Goal: Use online tool/utility: Utilize a website feature to perform a specific function

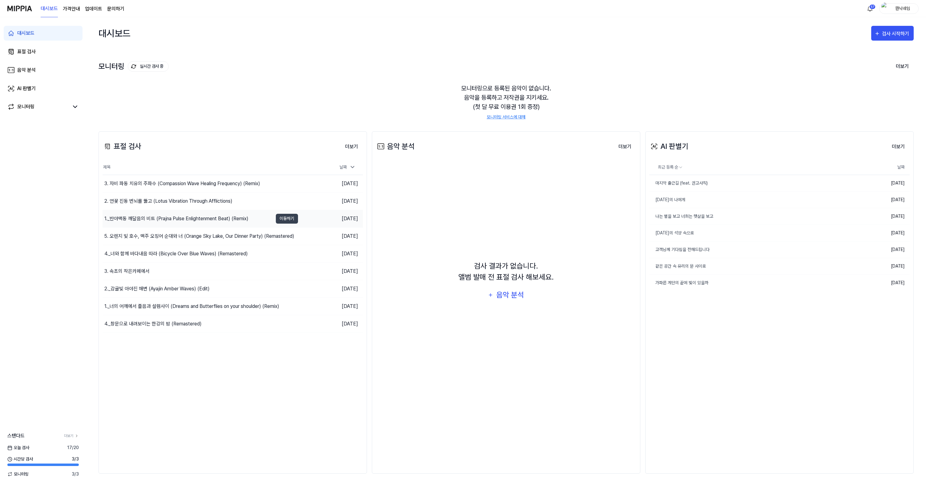
click at [201, 221] on div "1._반야맥동 깨달음의 비트 (Prajna Pulse Enlightenment Beat) (Remix)" at bounding box center [176, 218] width 144 height 7
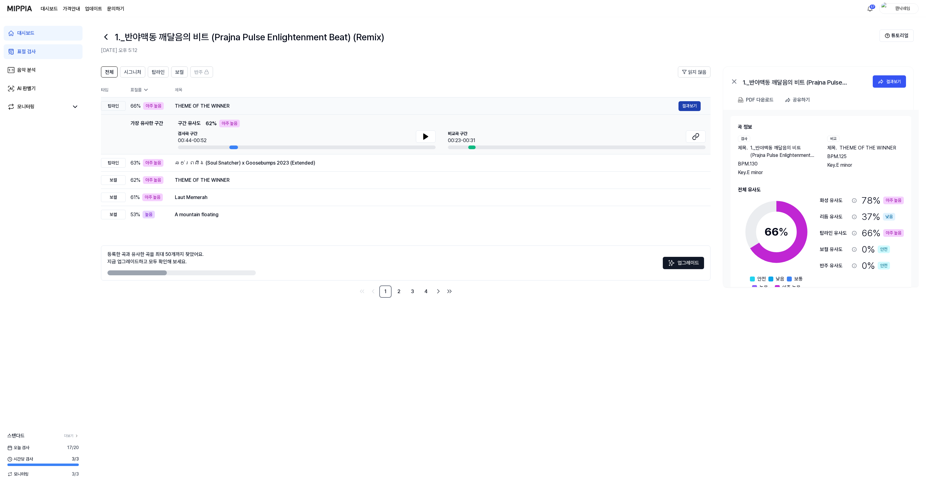
click at [684, 107] on button "결과보기" at bounding box center [689, 106] width 22 height 10
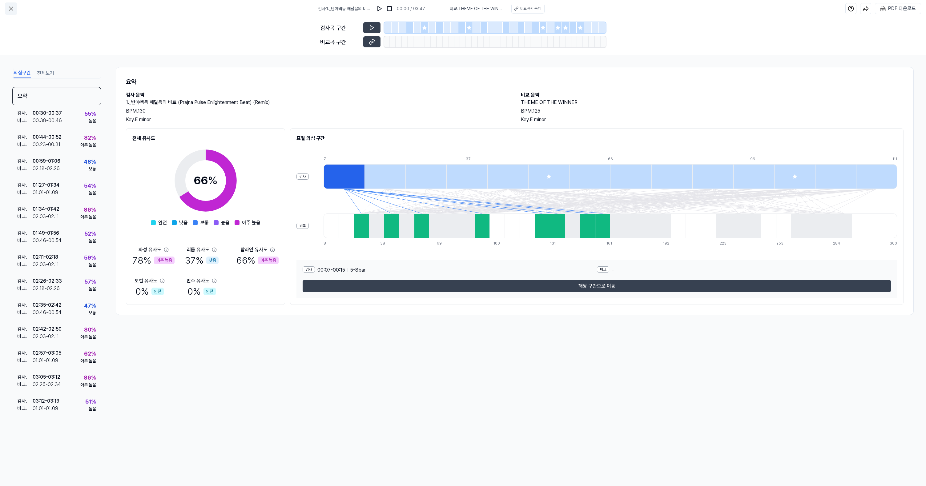
click at [10, 12] on button at bounding box center [11, 8] width 12 height 12
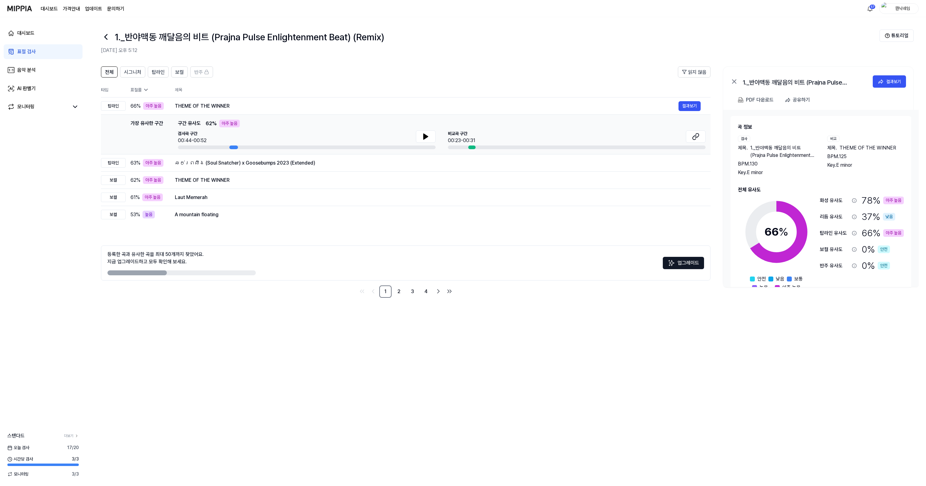
click at [103, 35] on icon at bounding box center [106, 37] width 10 height 10
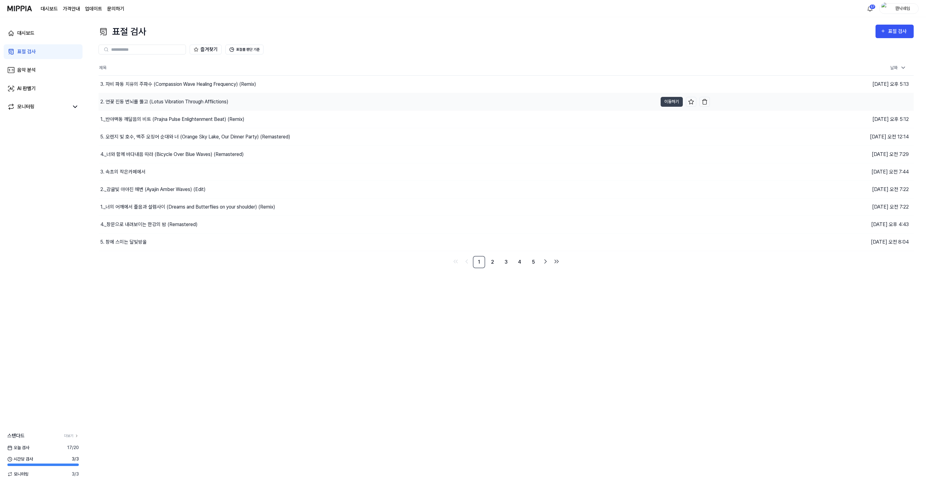
click at [163, 105] on div "2. 연꽃 진동 번뇌를 뚫고 (Lotus Vibration Through Afflictions)" at bounding box center [378, 101] width 559 height 17
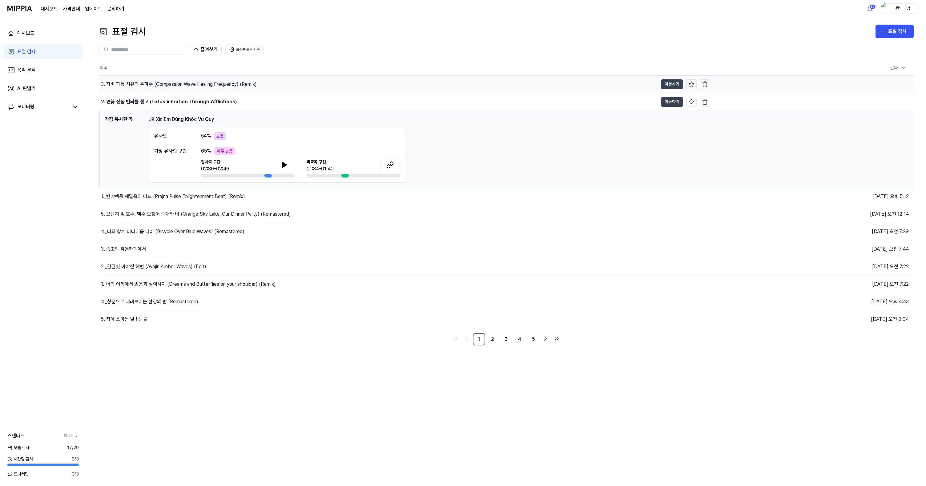
click at [153, 86] on div "3. 자비 파동 치유의 주파수 (Compassion Wave Healing Frequency) (Remix)" at bounding box center [179, 84] width 156 height 7
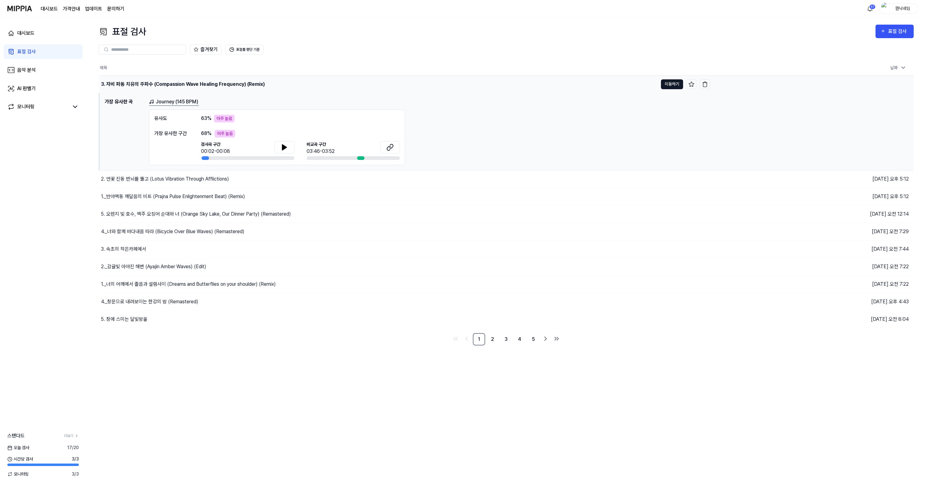
click at [675, 86] on button "이동하기" at bounding box center [672, 84] width 22 height 10
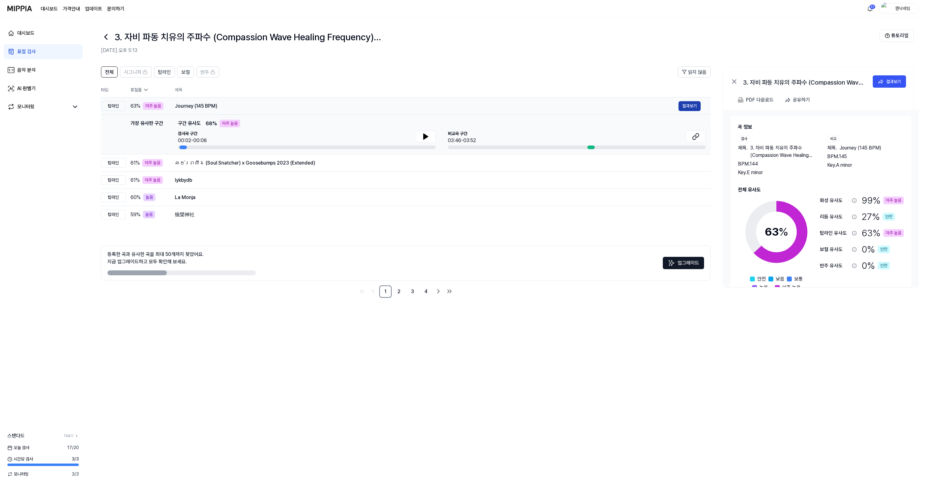
click at [698, 108] on button "결과보기" at bounding box center [689, 106] width 22 height 10
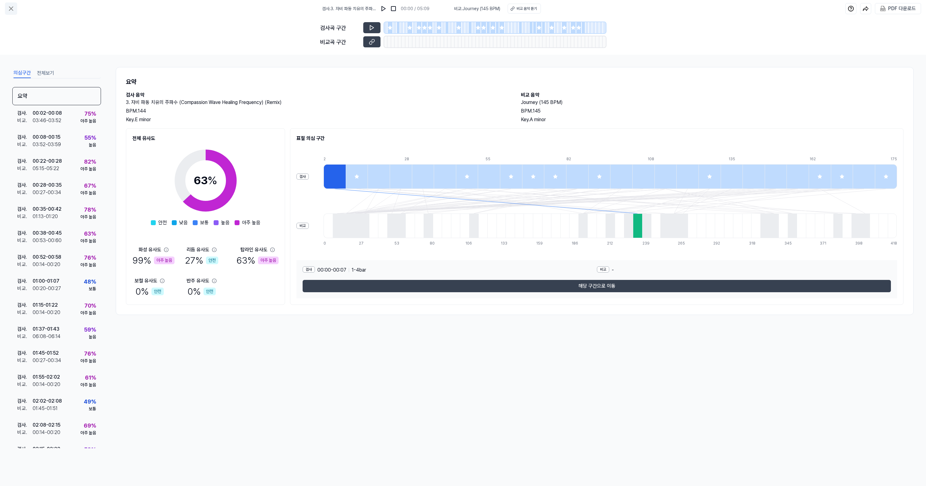
click at [11, 10] on icon at bounding box center [10, 8] width 7 height 7
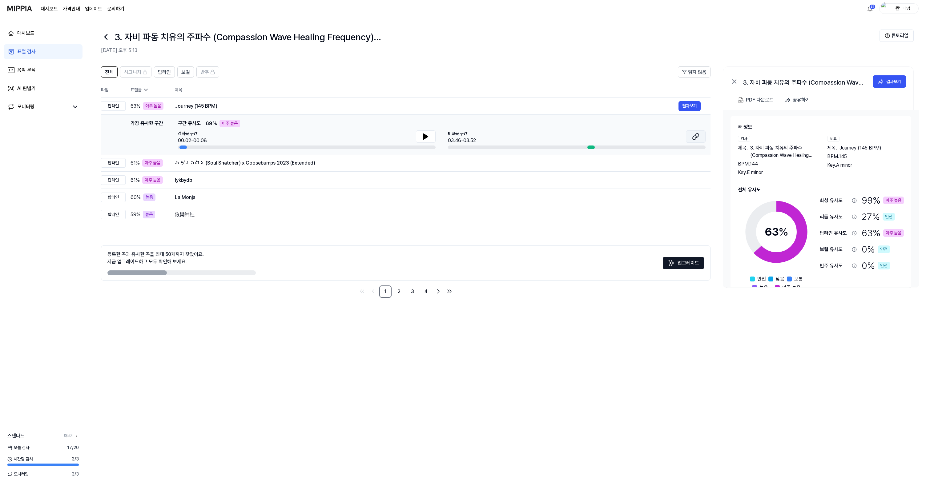
click at [697, 139] on icon at bounding box center [695, 136] width 7 height 7
click at [429, 135] on icon at bounding box center [425, 136] width 7 height 7
click at [690, 107] on button "결과보기" at bounding box center [689, 106] width 22 height 10
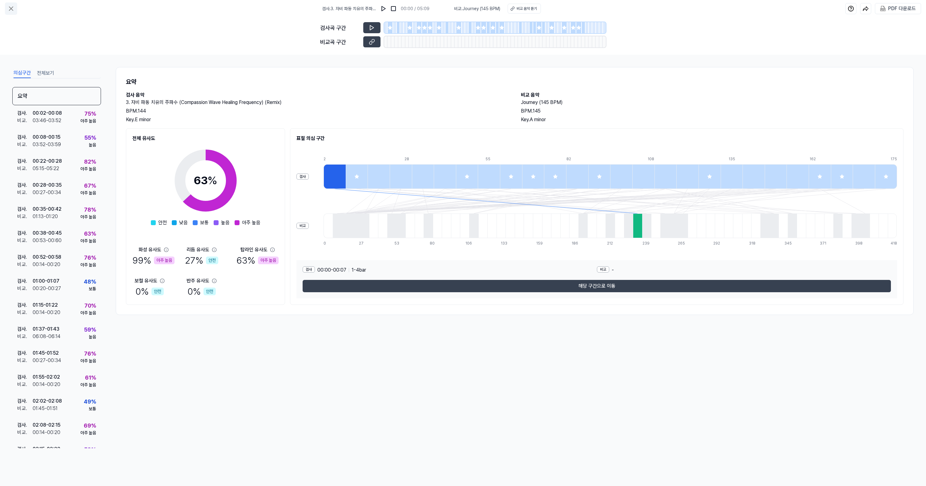
click at [12, 10] on icon at bounding box center [11, 9] width 4 height 4
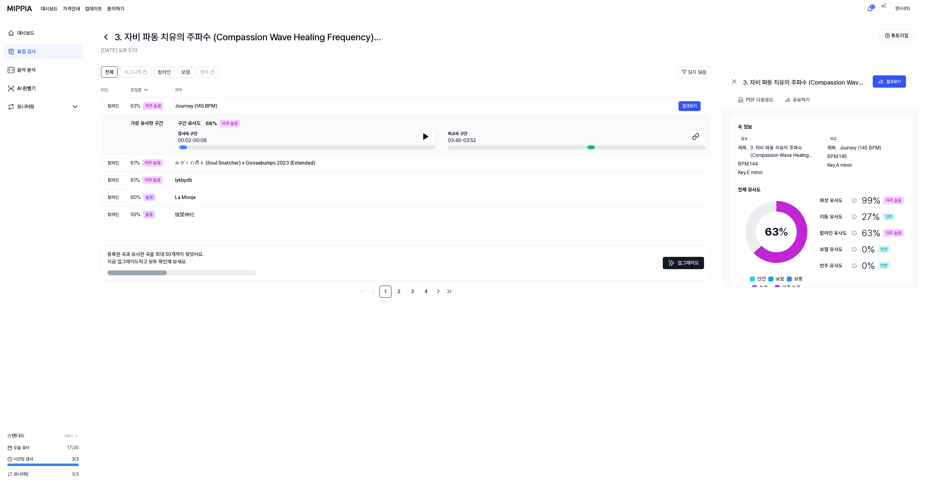
click at [107, 35] on icon at bounding box center [106, 37] width 10 height 10
